Goal: Task Accomplishment & Management: Complete application form

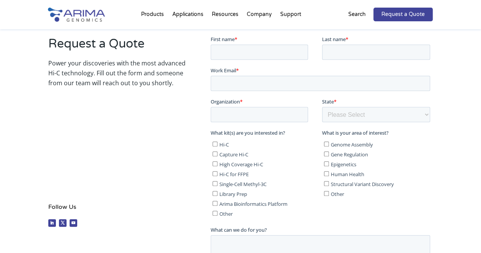
scroll to position [154, 0]
click at [263, 45] on input "First name *" at bounding box center [258, 51] width 97 height 15
type input "Nathaniel"
click at [350, 52] on input "Last name *" at bounding box center [375, 51] width 108 height 15
type input "Neal"
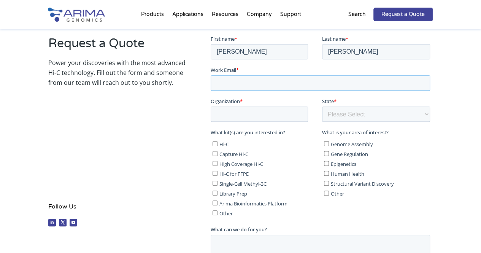
click at [329, 83] on input "Work Email *" at bounding box center [319, 82] width 219 height 15
type input "[PERSON_NAME][EMAIL_ADDRESS][PERSON_NAME][US_STATE][DOMAIN_NAME]"
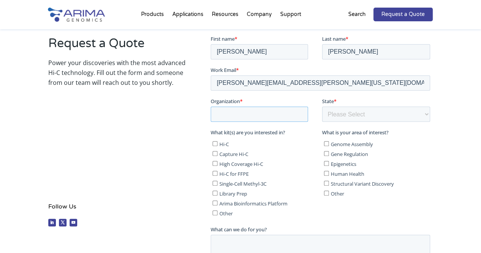
click at [283, 117] on input "Organization *" at bounding box center [258, 113] width 97 height 15
type input "University of Colorado, Boulder"
click at [360, 112] on select "Please Select Other/Non-US Alabama Alaska Arizona Arkansas California Colorado …" at bounding box center [375, 113] width 108 height 15
select select "Colorado"
click at [321, 106] on select "Please Select Other/Non-US Alabama Alaska Arizona Arkansas California Colorado …" at bounding box center [375, 113] width 108 height 15
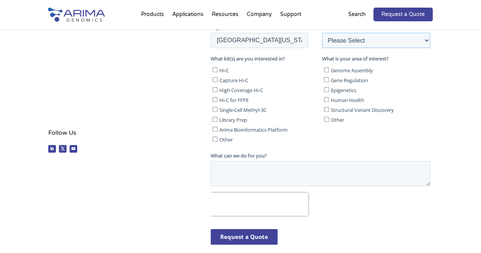
scroll to position [230, 0]
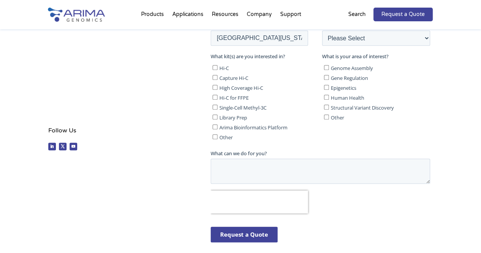
click at [327, 67] on input "Genome Assembly" at bounding box center [325, 67] width 5 height 5
checkbox input "true"
click at [216, 70] on label "Hi-C" at bounding box center [265, 68] width 106 height 8
click at [216, 70] on input "Hi-C" at bounding box center [214, 67] width 5 height 5
checkbox input "true"
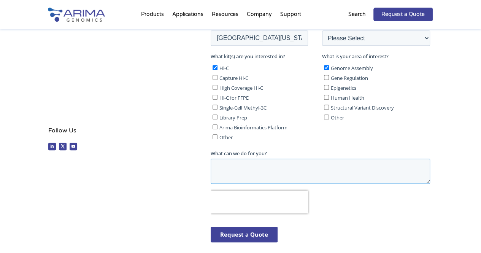
click at [283, 160] on textarea "What can we do for you?" at bounding box center [319, 170] width 219 height 25
type textarea "Good afternoon, I am"
click at [216, 116] on input "Library Prep" at bounding box center [214, 116] width 5 height 5
checkbox input "true"
click at [297, 168] on textarea "Good afternoon, I am" at bounding box center [319, 170] width 219 height 25
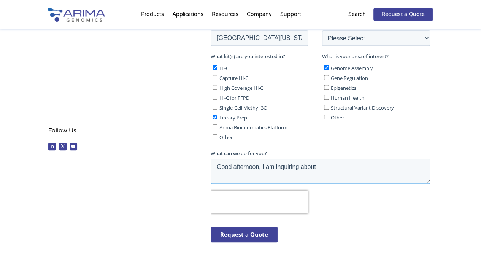
click at [363, 162] on textarea "Good afternoon, I am inquiring about" at bounding box center [319, 170] width 219 height 25
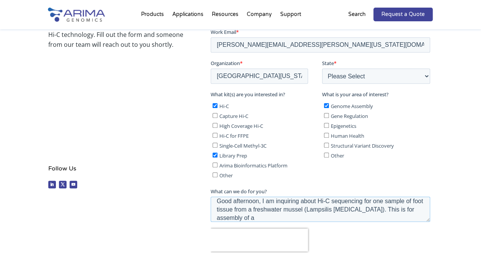
scroll to position [268, 0]
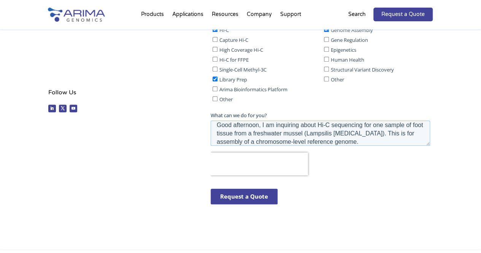
type textarea "Good afternoon, I am inquiring about Hi-C sequencing for one sample of foot tis…"
click at [235, 201] on input "Request a Quote" at bounding box center [243, 196] width 67 height 16
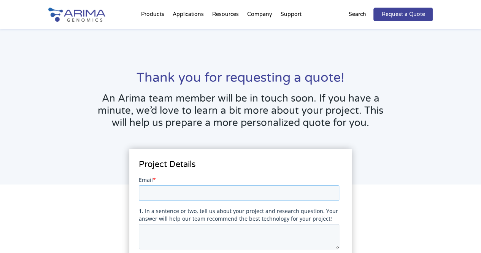
click at [215, 193] on input "Email *" at bounding box center [239, 192] width 200 height 15
type input "[PERSON_NAME][EMAIL_ADDRESS][PERSON_NAME][US_STATE][DOMAIN_NAME]"
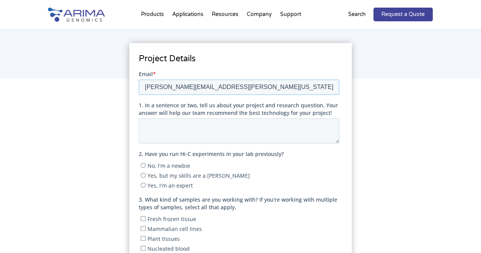
scroll to position [114, 0]
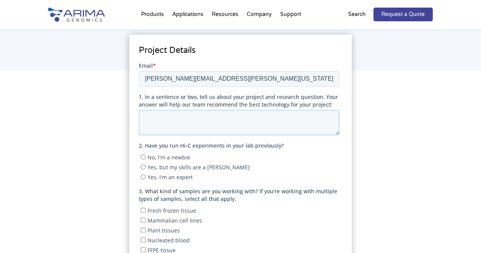
click at [221, 120] on textarea "1. In a sentence or two, tell us about your project and research question. Your…" at bounding box center [239, 121] width 200 height 25
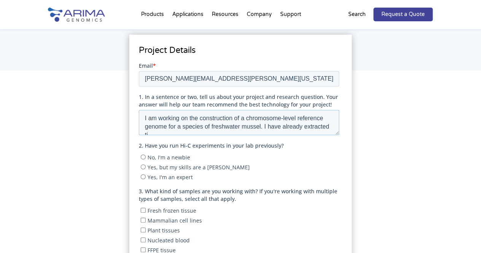
scroll to position [4, 0]
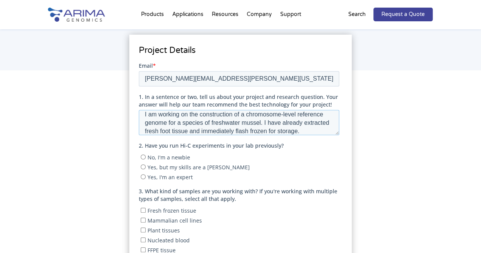
type textarea "I am working on the construction of a chromosome-level reference genome for a s…"
click at [161, 157] on span "No, I'm a newbie" at bounding box center [168, 156] width 43 height 7
click at [146, 157] on input "No, I'm a newbie" at bounding box center [143, 156] width 5 height 5
radio input "true"
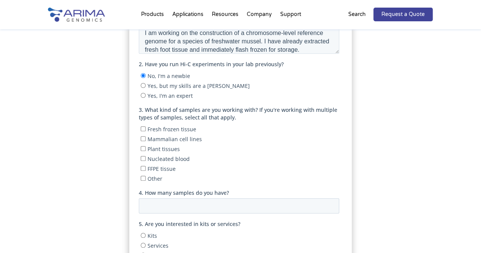
scroll to position [228, 0]
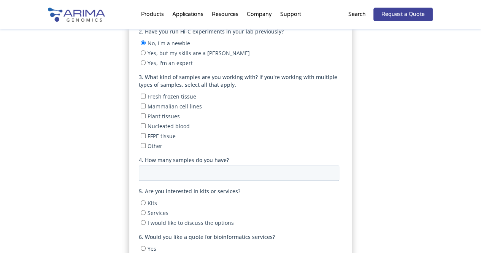
click at [157, 96] on span "Fresh frozen tissue" at bounding box center [171, 96] width 49 height 7
click at [146, 96] on input "Fresh frozen tissue" at bounding box center [143, 95] width 5 height 5
checkbox input "true"
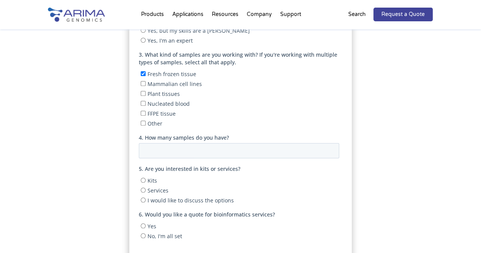
scroll to position [266, 0]
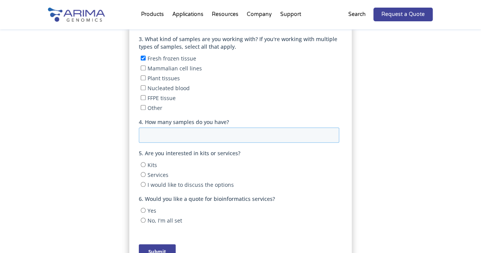
click at [255, 130] on input "4. How many samples do you have?" at bounding box center [239, 134] width 200 height 15
type input "1"
click at [148, 175] on span "Services" at bounding box center [157, 174] width 21 height 7
click at [146, 175] on input "Services" at bounding box center [143, 174] width 5 height 5
radio input "true"
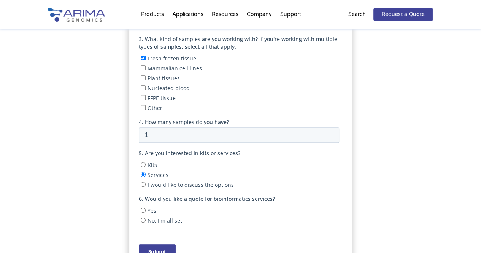
scroll to position [304, 0]
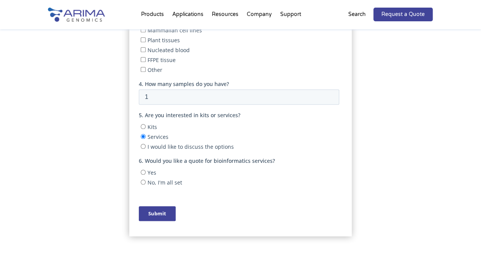
click at [149, 174] on span "Yes" at bounding box center [151, 172] width 9 height 7
click at [146, 174] on input "Yes" at bounding box center [143, 171] width 5 height 5
radio input "true"
click at [164, 209] on input "Submit" at bounding box center [157, 213] width 37 height 15
